Goal: Information Seeking & Learning: Understand process/instructions

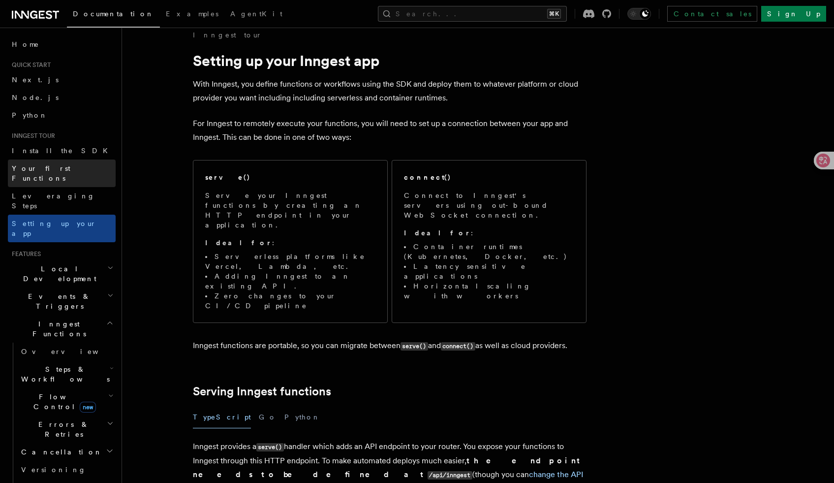
click at [50, 171] on span "Your first Functions" at bounding box center [41, 173] width 59 height 18
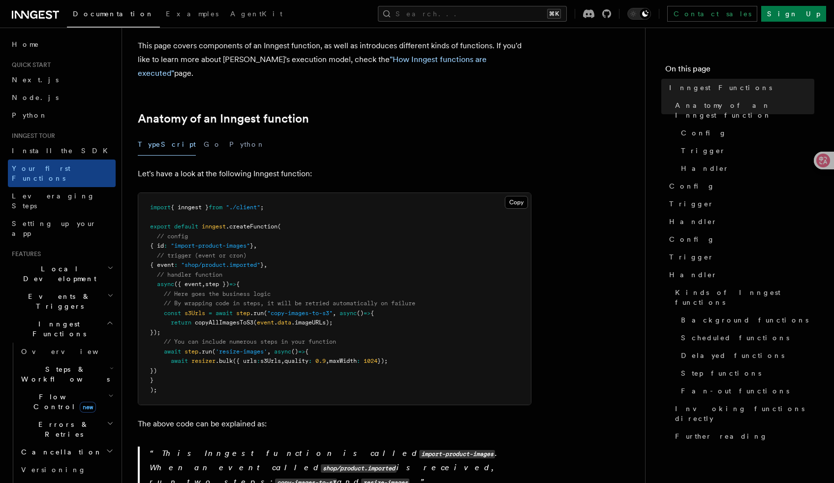
scroll to position [104, 0]
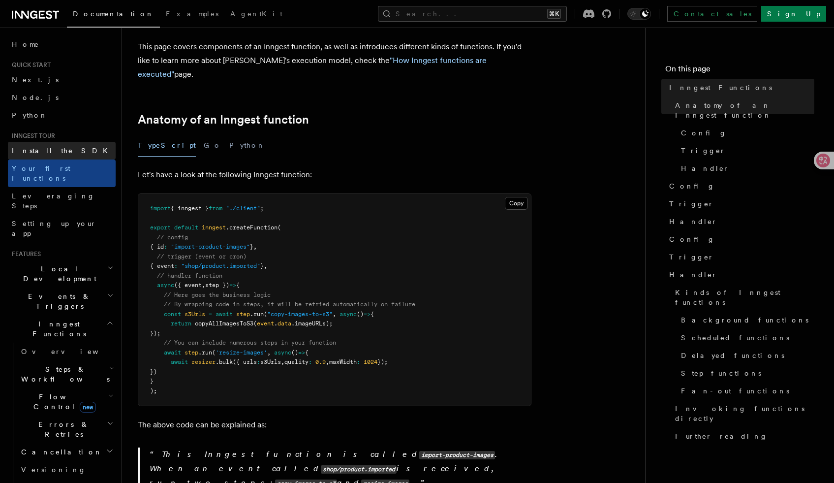
click at [56, 143] on link "Install the SDK" at bounding box center [62, 151] width 108 height 18
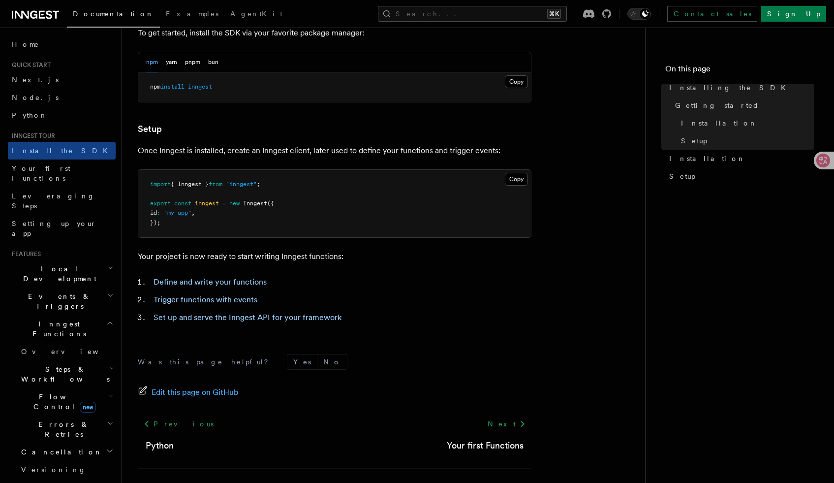
scroll to position [321, 0]
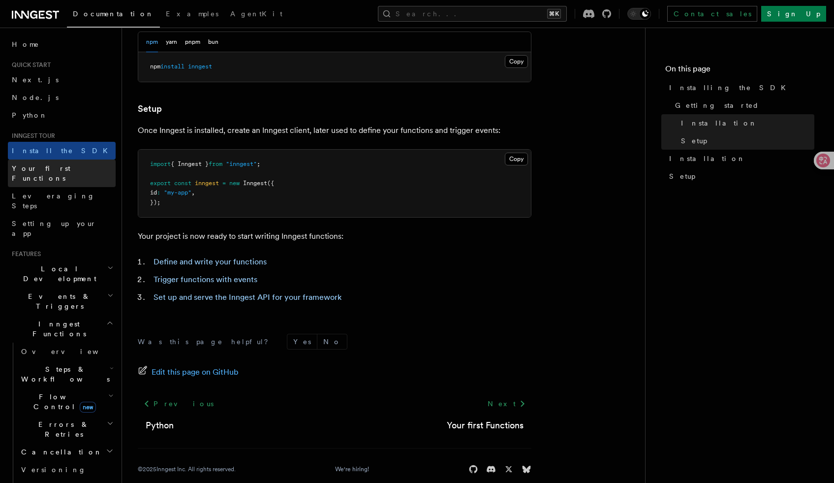
click at [78, 163] on link "Your first Functions" at bounding box center [62, 173] width 108 height 28
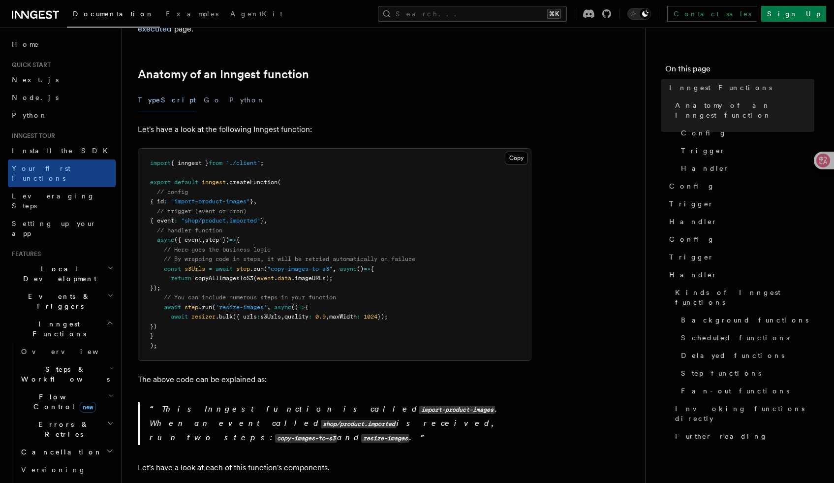
scroll to position [152, 0]
